Goal: Task Accomplishment & Management: Use online tool/utility

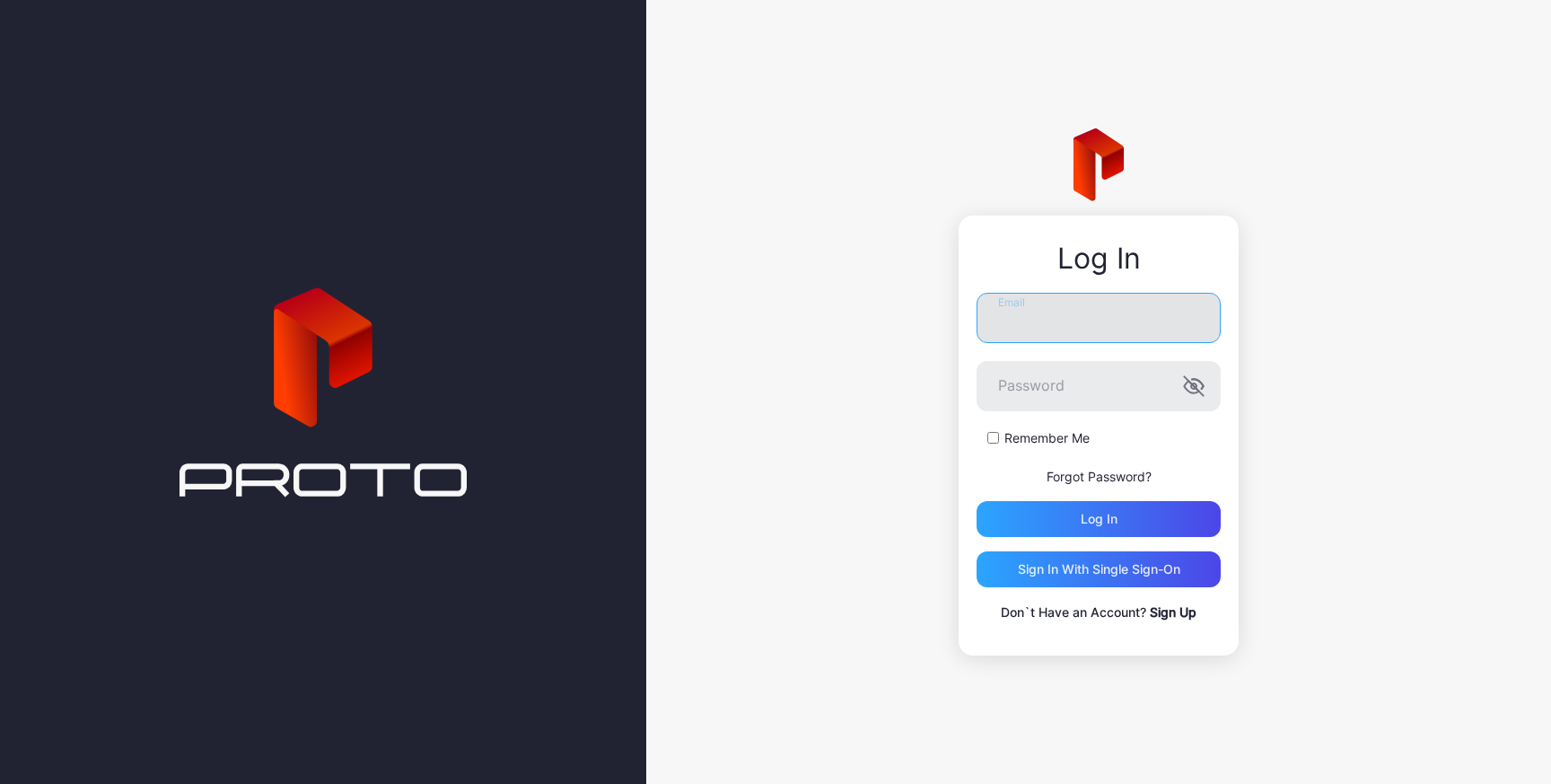
click at [1072, 335] on input "Email" at bounding box center [1099, 317] width 244 height 50
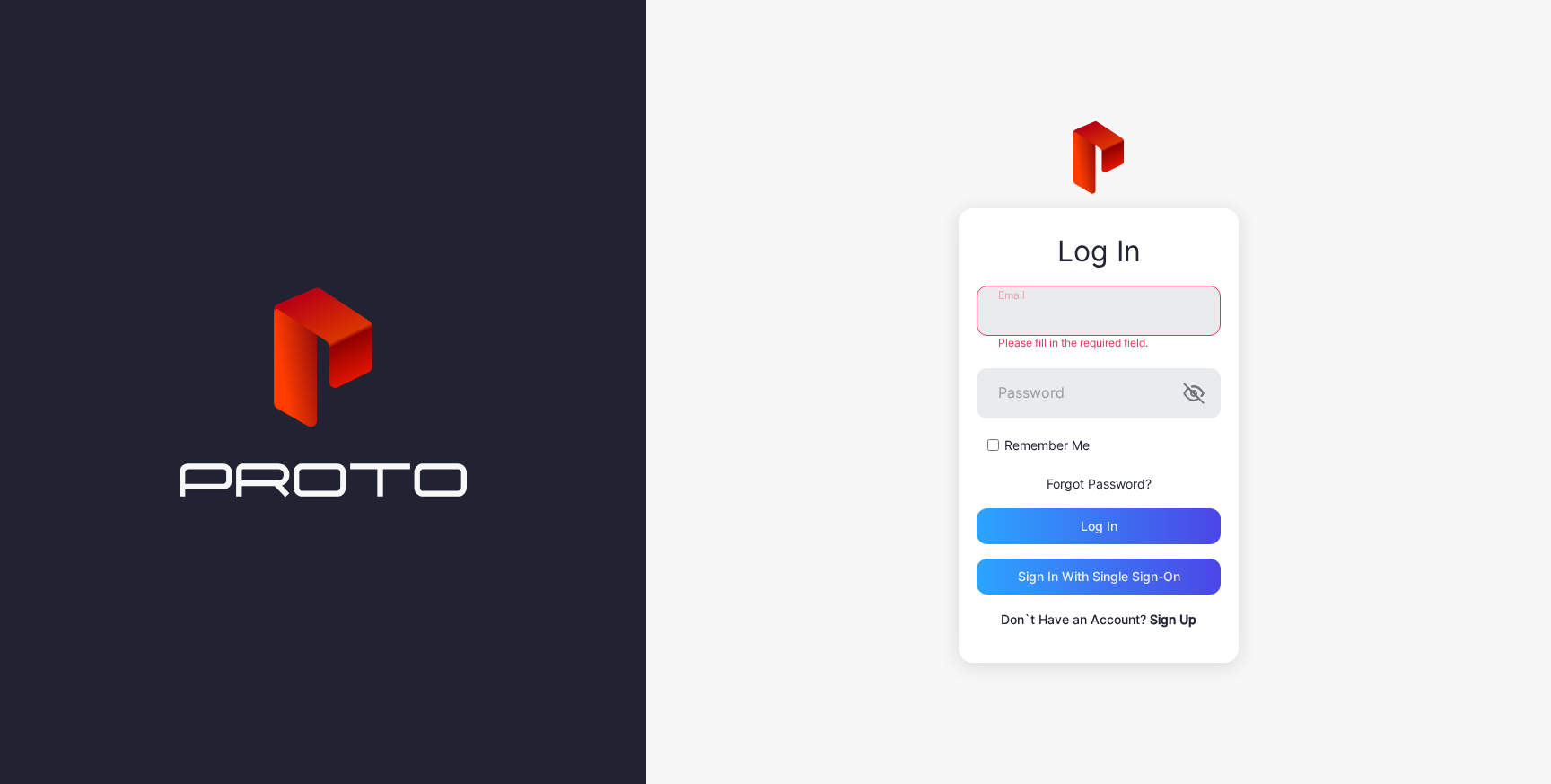
type input "**********"
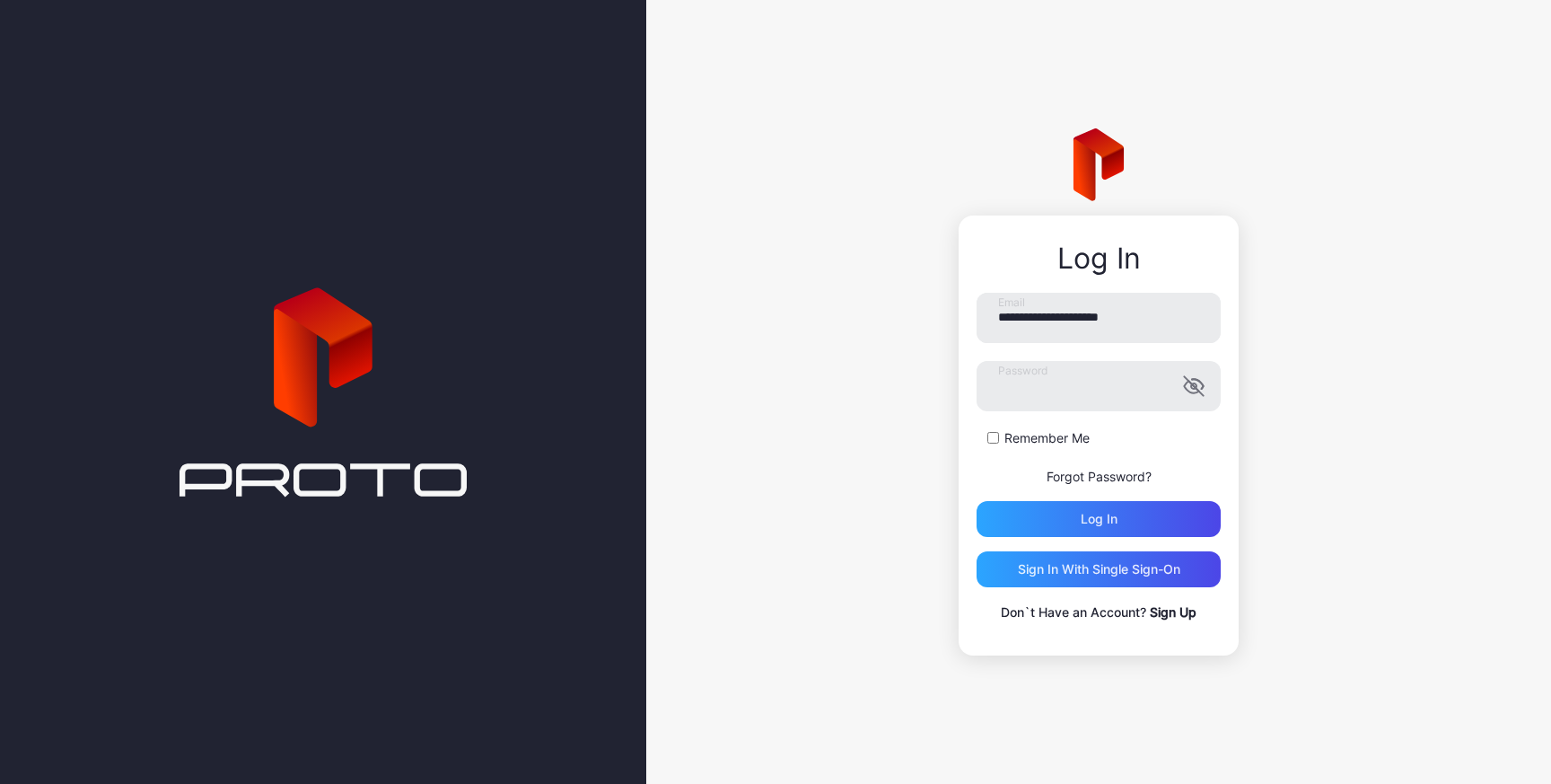
click at [995, 447] on form "**********" at bounding box center [1099, 414] width 244 height 244
click at [1018, 513] on div "Log in" at bounding box center [1099, 519] width 244 height 36
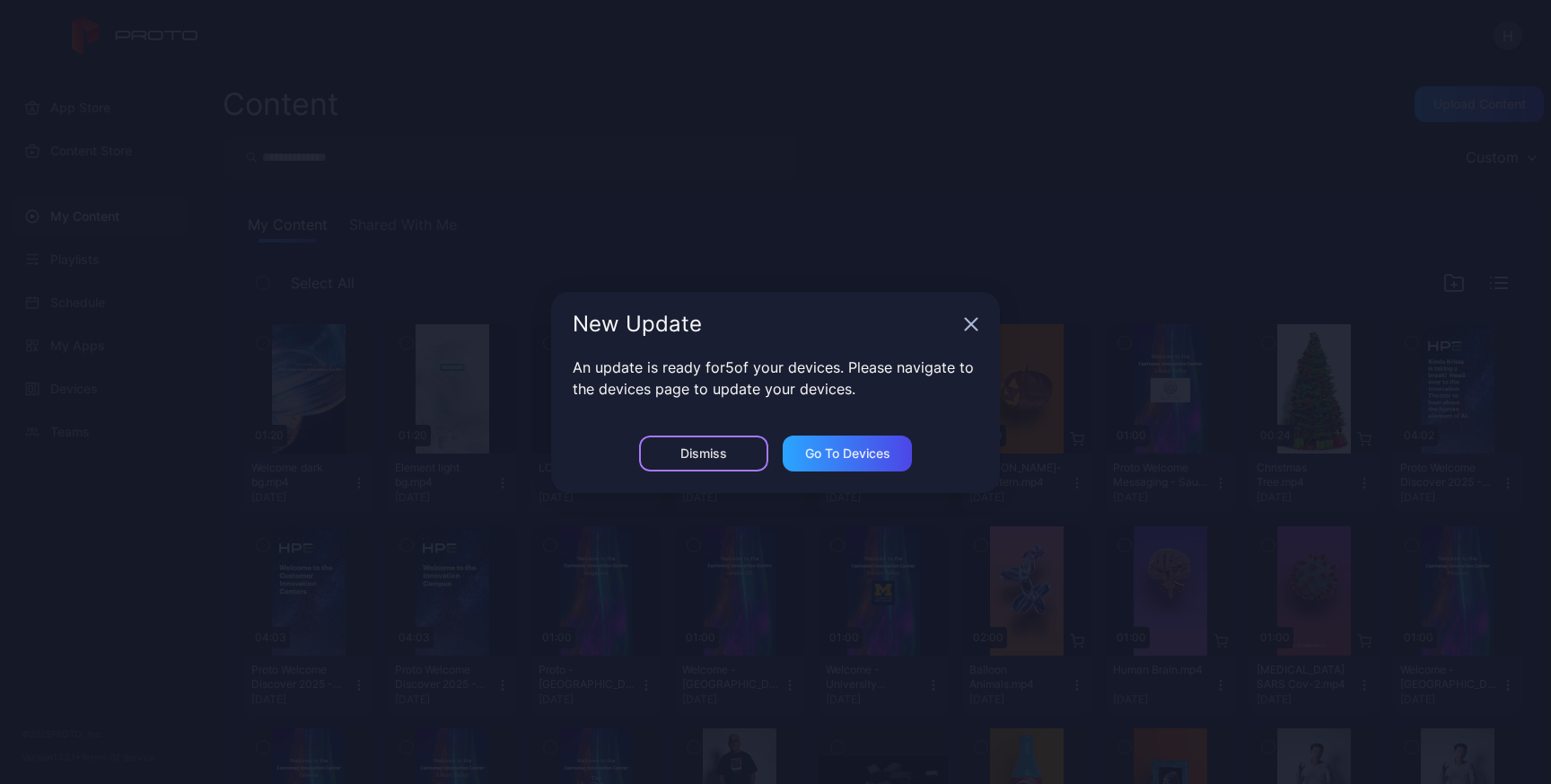
click at [715, 458] on div "Dismiss" at bounding box center [703, 452] width 47 height 14
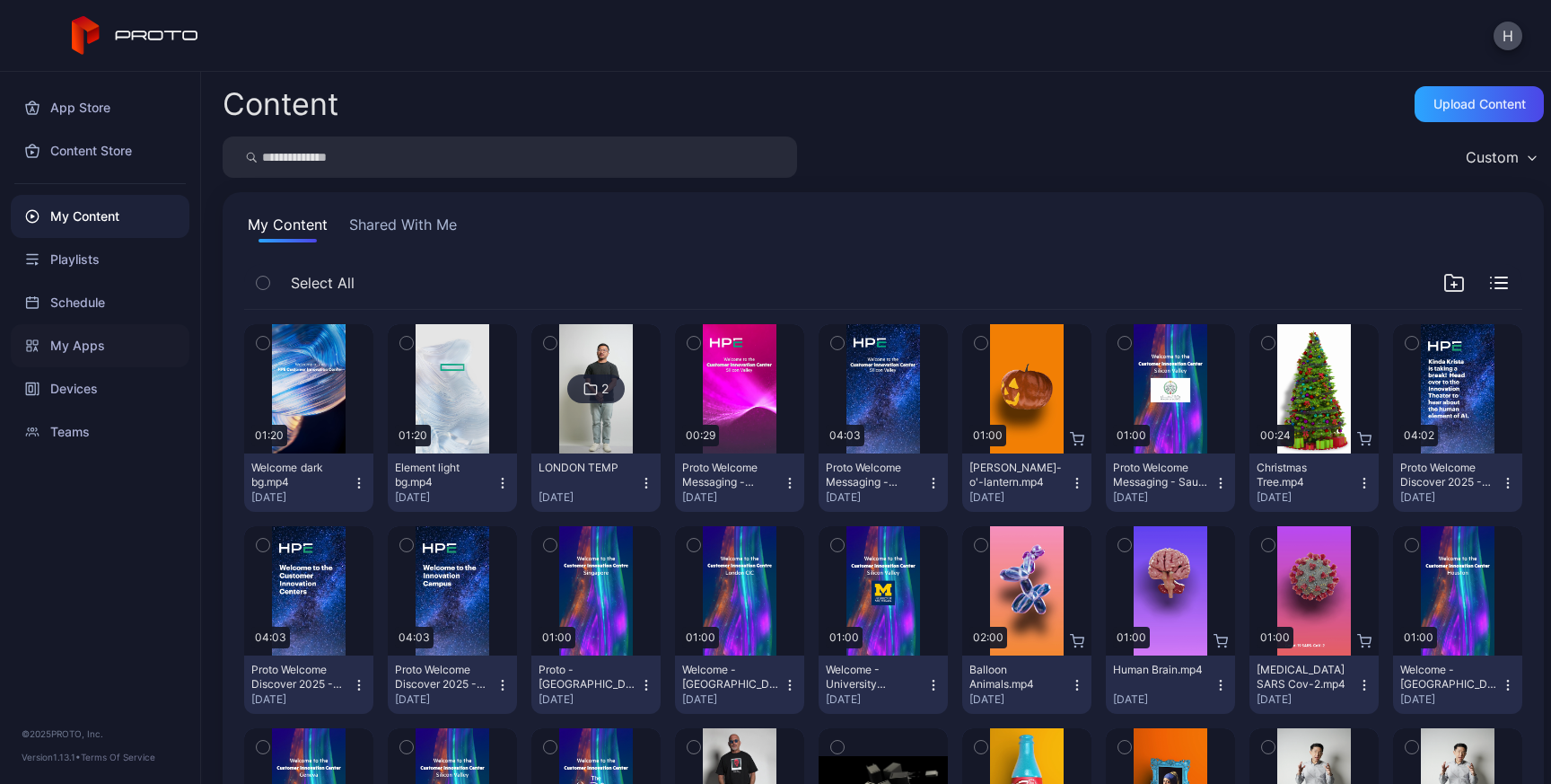
click at [73, 356] on div "My Apps" at bounding box center [100, 345] width 179 height 43
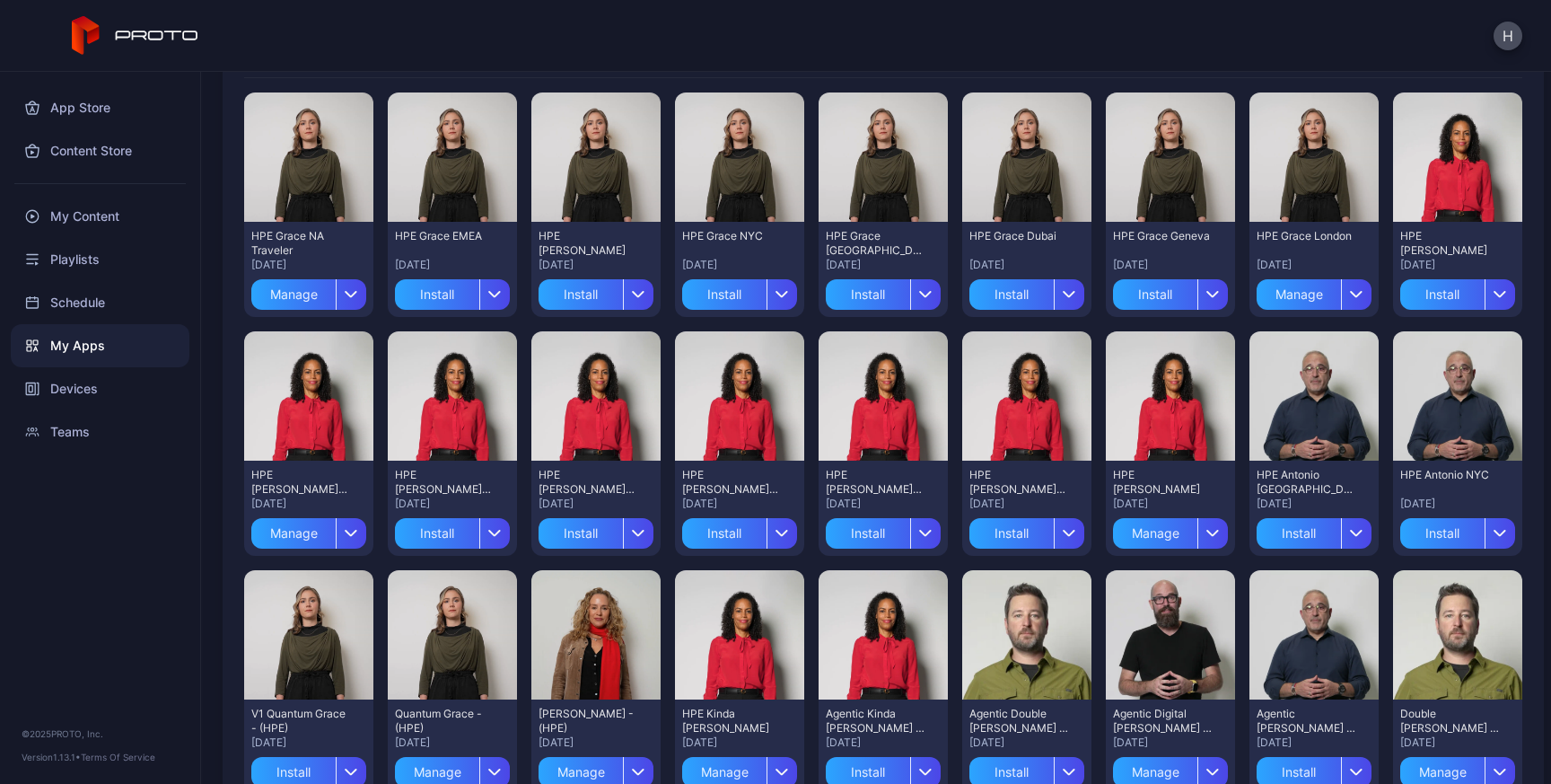
scroll to position [182, 0]
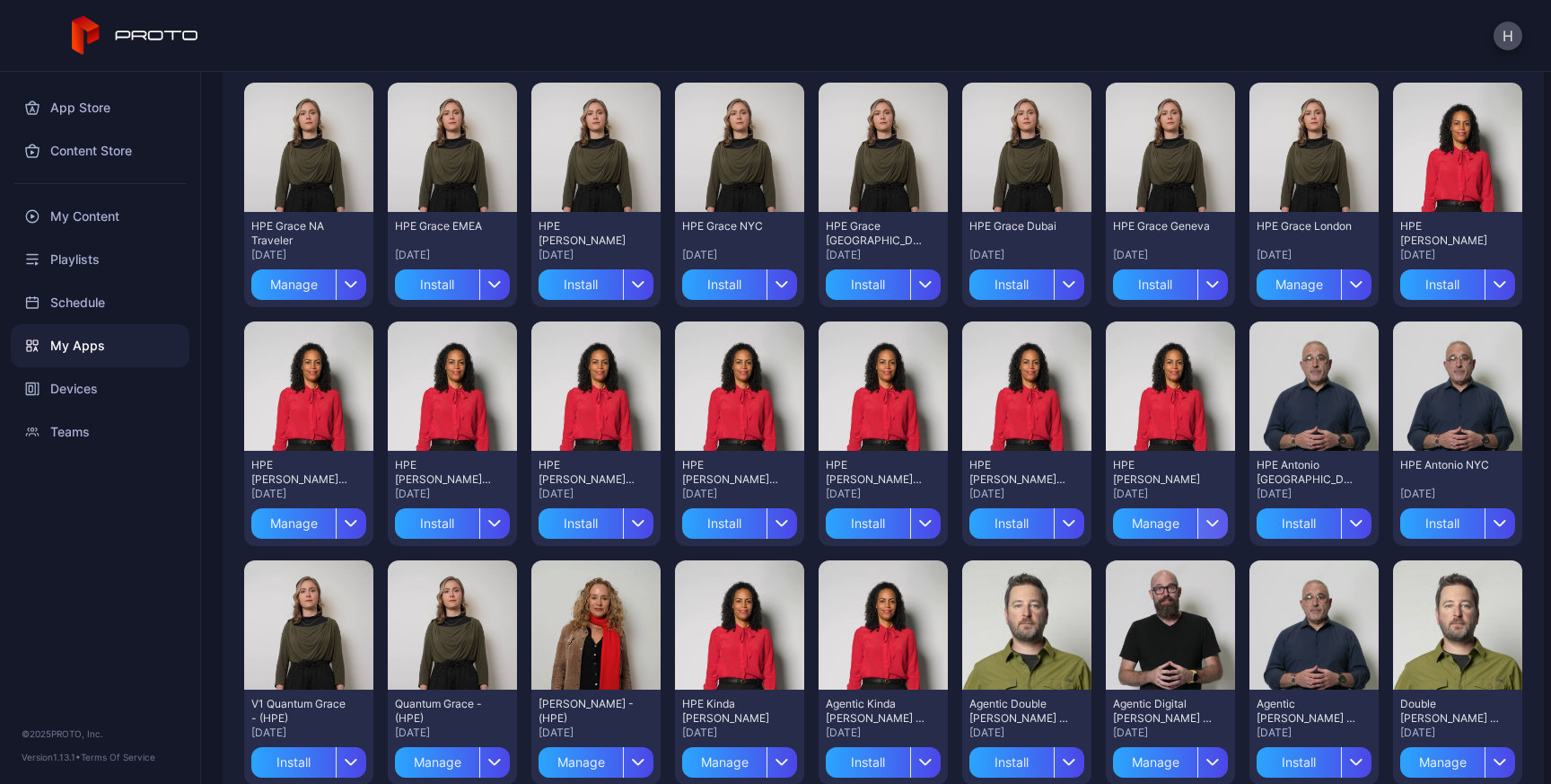
click at [1219, 525] on icon "button" at bounding box center [1213, 524] width 10 height 6
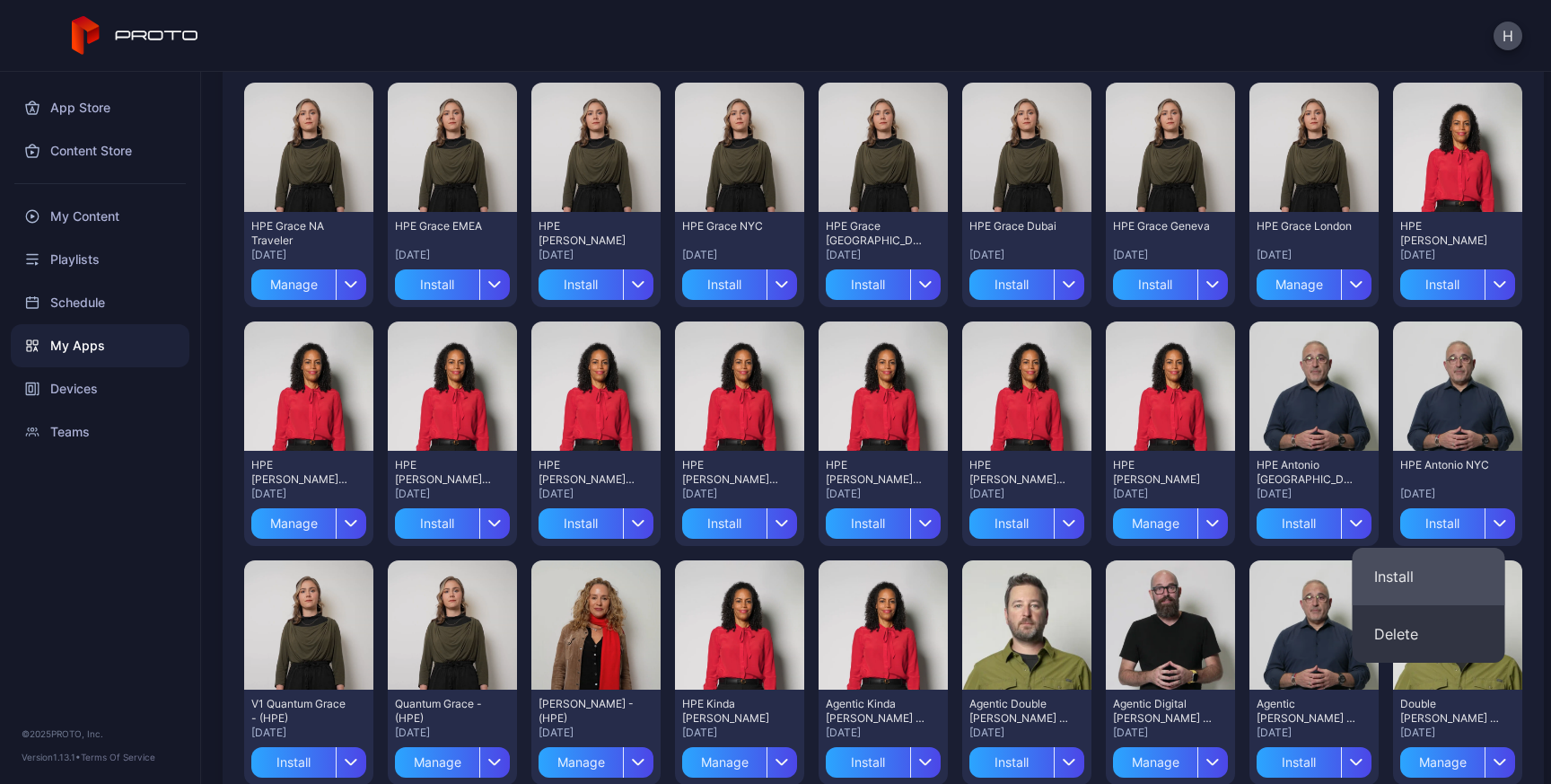
click at [1425, 567] on button "Install" at bounding box center [1428, 576] width 153 height 57
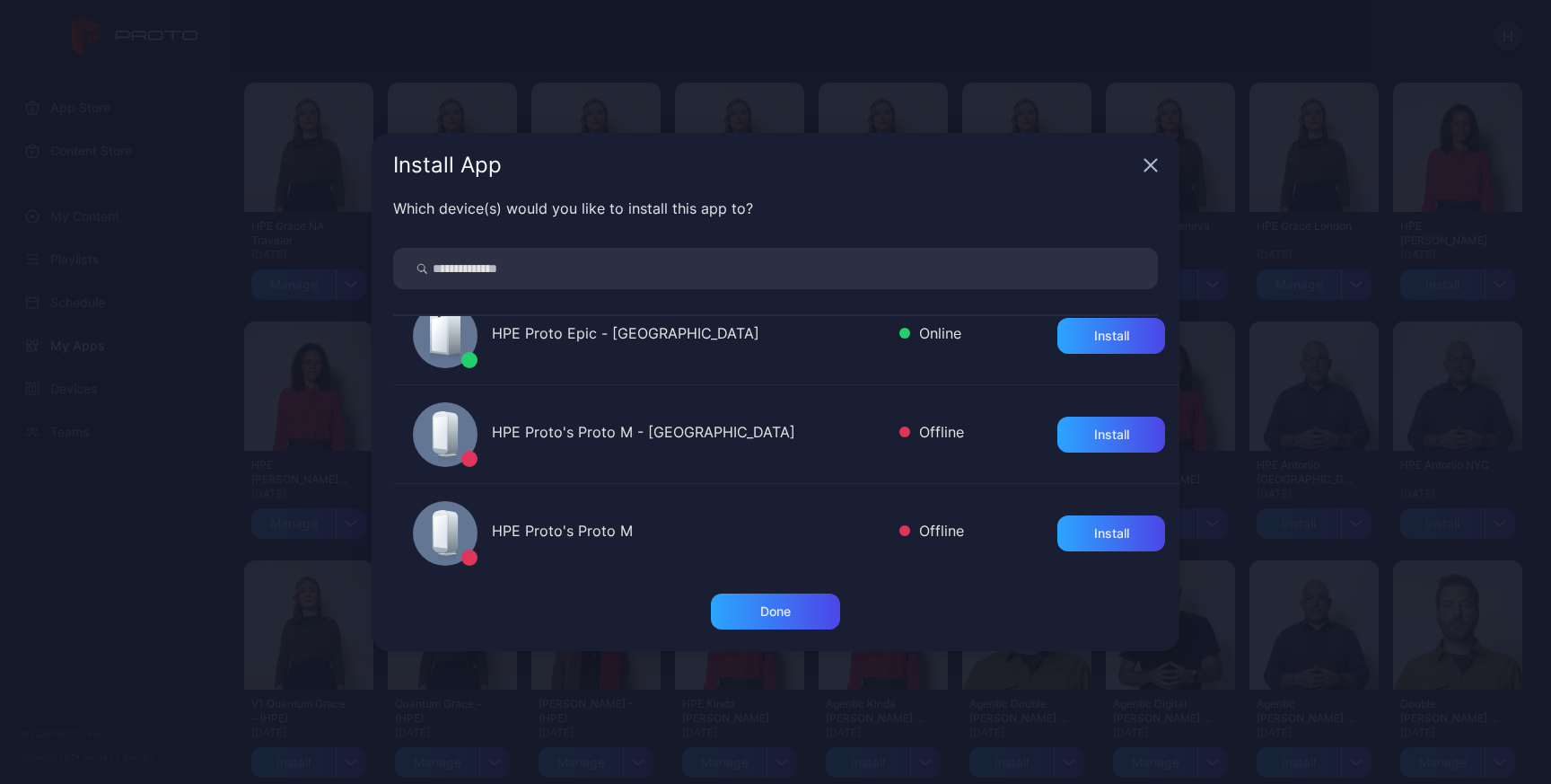
scroll to position [929, 0]
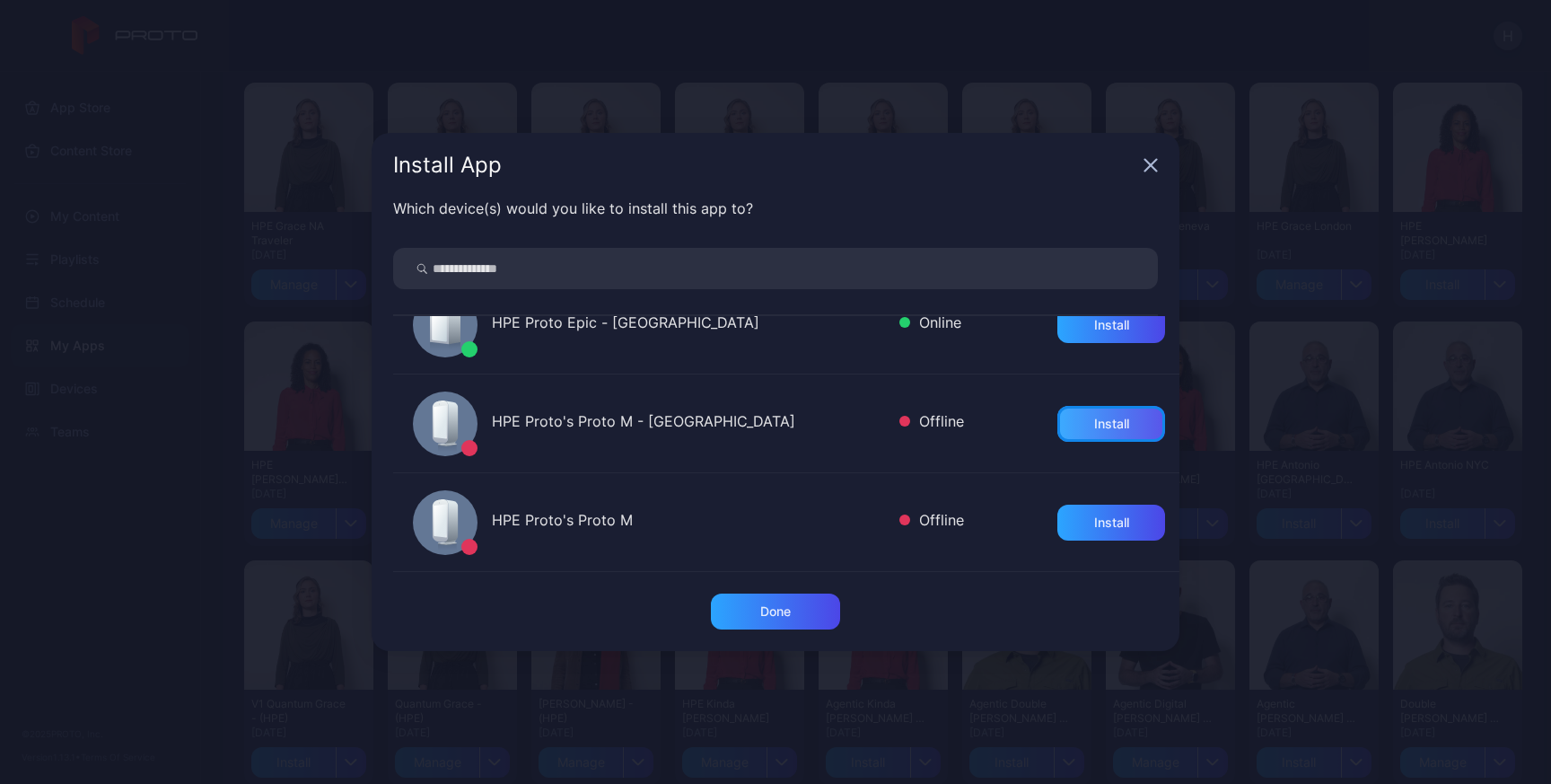
click at [1094, 425] on div "Install" at bounding box center [1111, 423] width 35 height 14
click at [806, 613] on div "Done" at bounding box center [776, 611] width 129 height 36
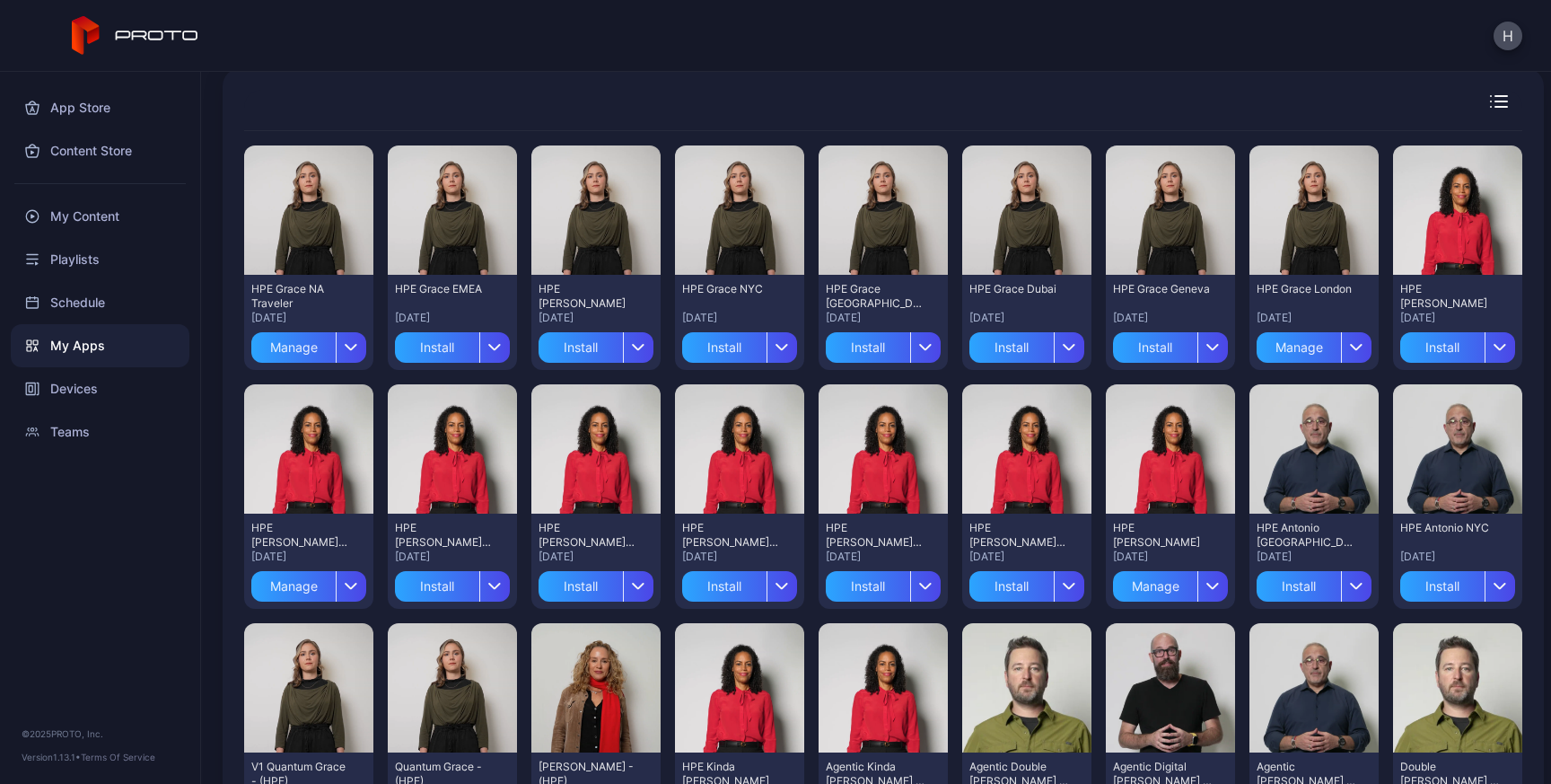
scroll to position [117, 0]
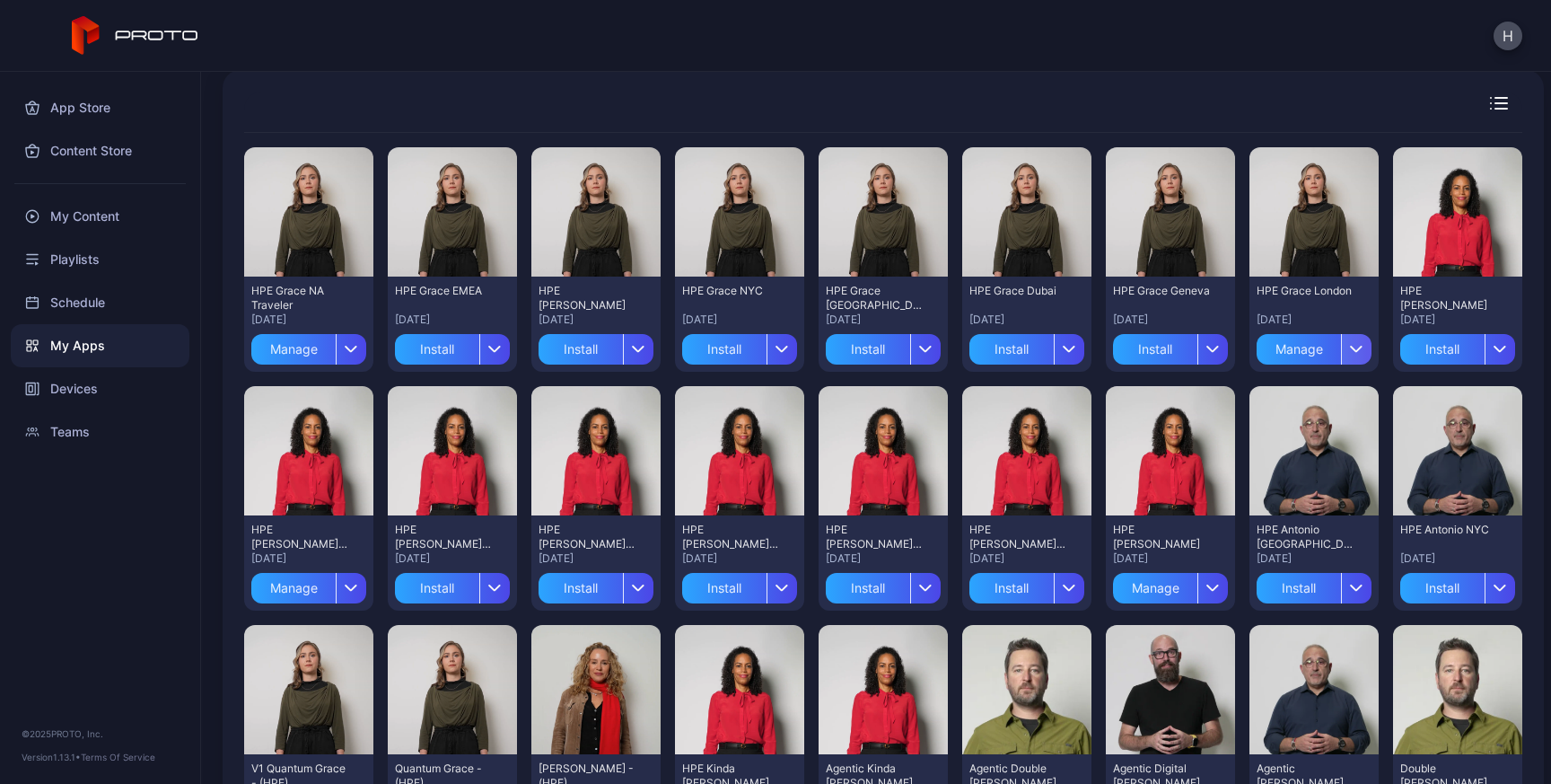
click at [1371, 354] on div "button" at bounding box center [1356, 349] width 30 height 30
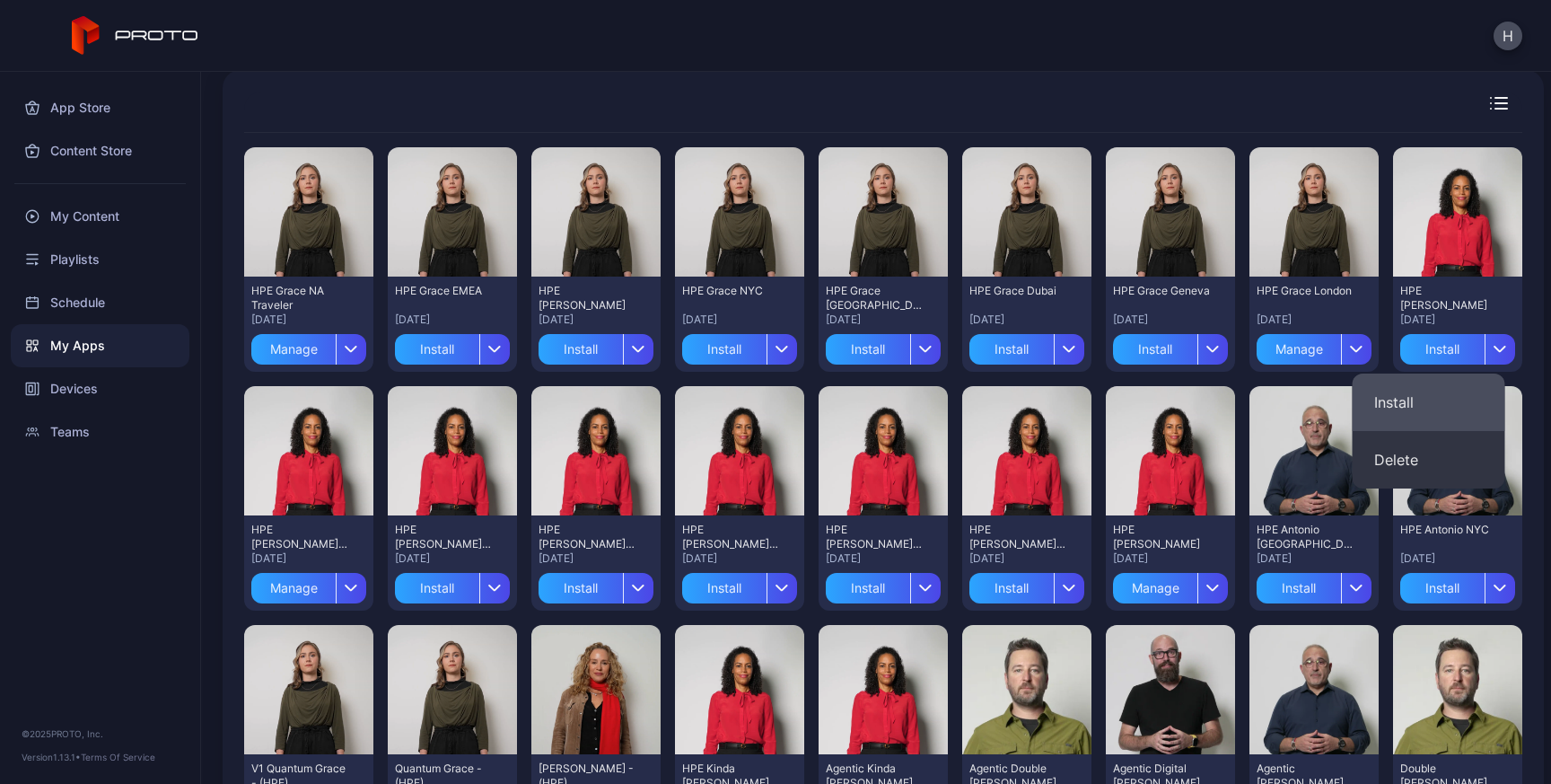
click at [1442, 385] on button "Install" at bounding box center [1428, 402] width 153 height 57
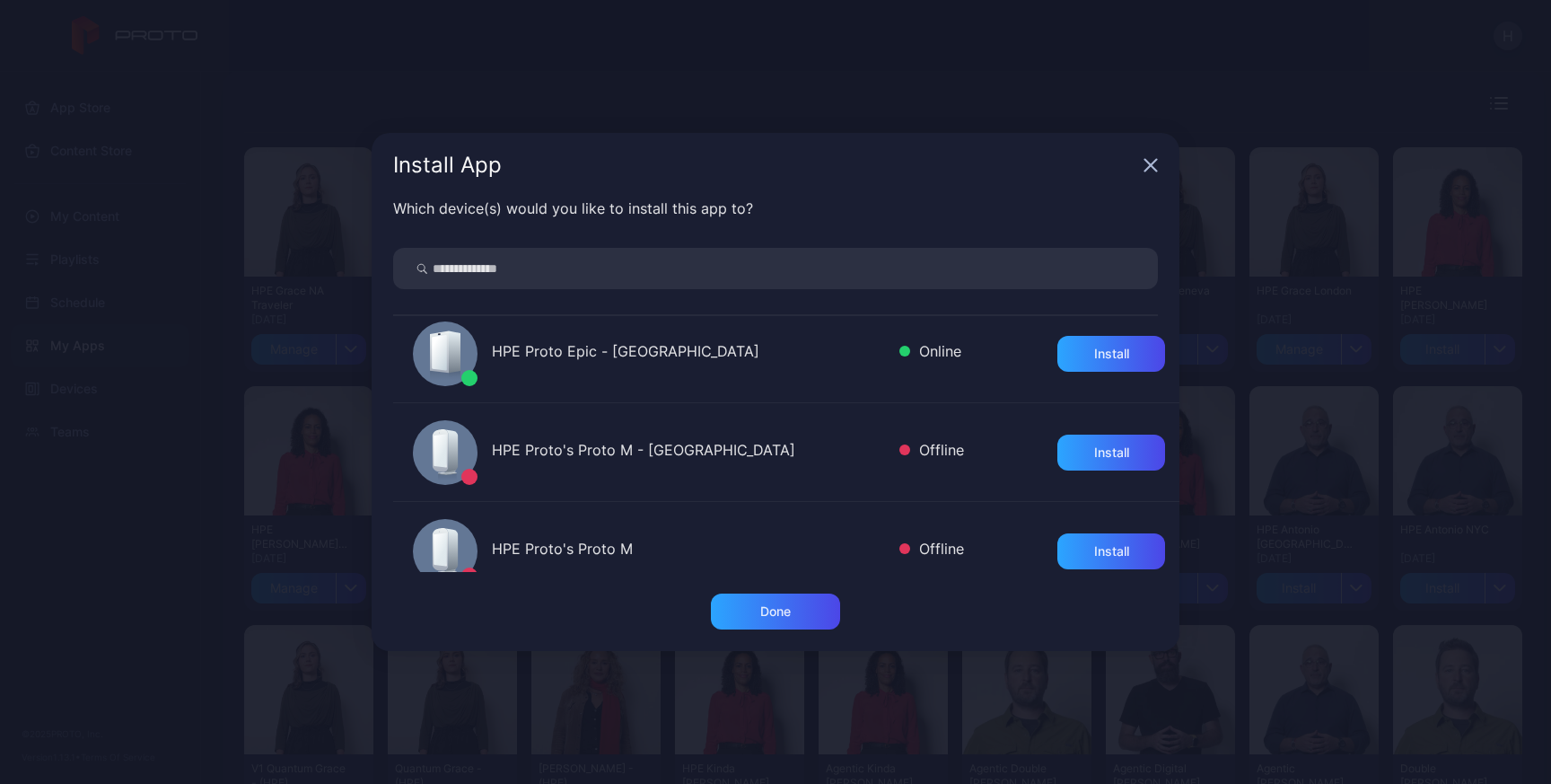
scroll to position [907, 0]
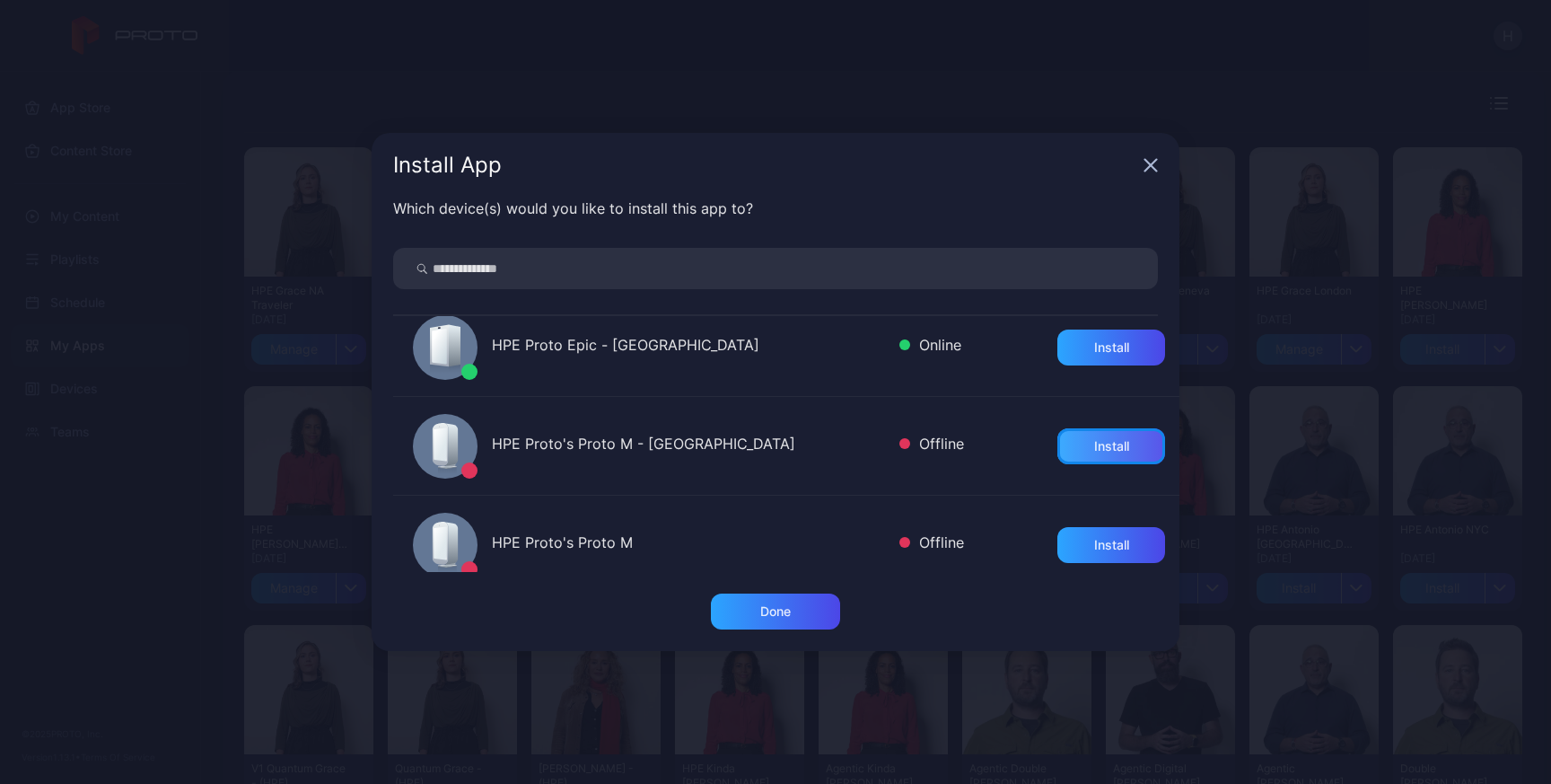
click at [1108, 444] on div "Install" at bounding box center [1111, 447] width 107 height 36
click at [790, 615] on div "Done" at bounding box center [776, 611] width 30 height 14
